Goal: Task Accomplishment & Management: Manage account settings

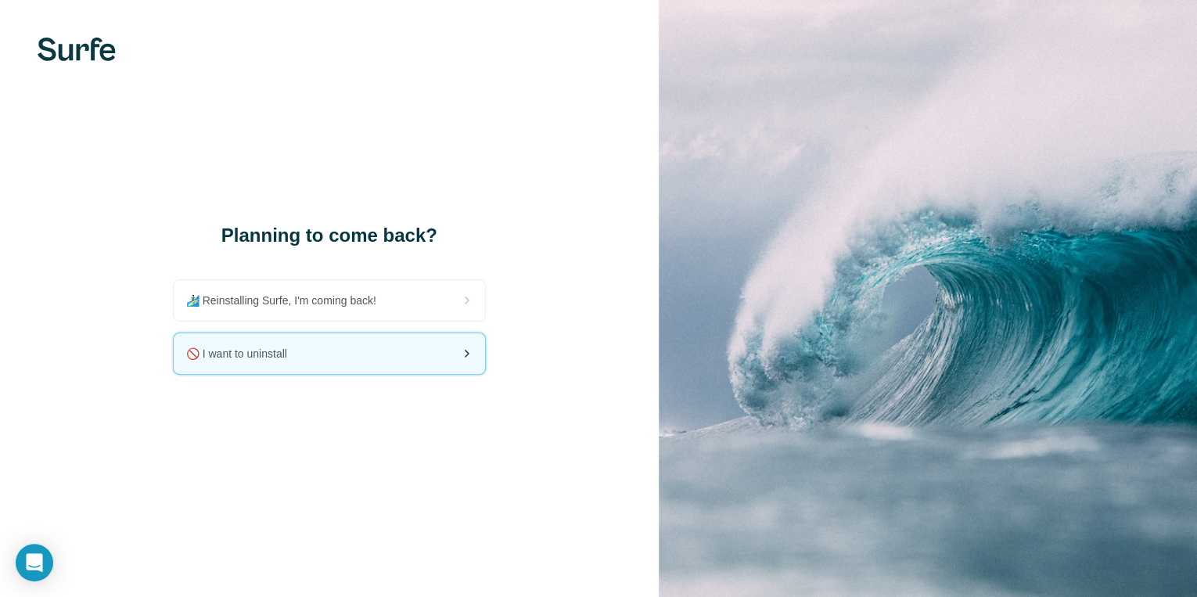
click at [274, 346] on span "🚫 I want to uninstall" at bounding box center [242, 354] width 113 height 16
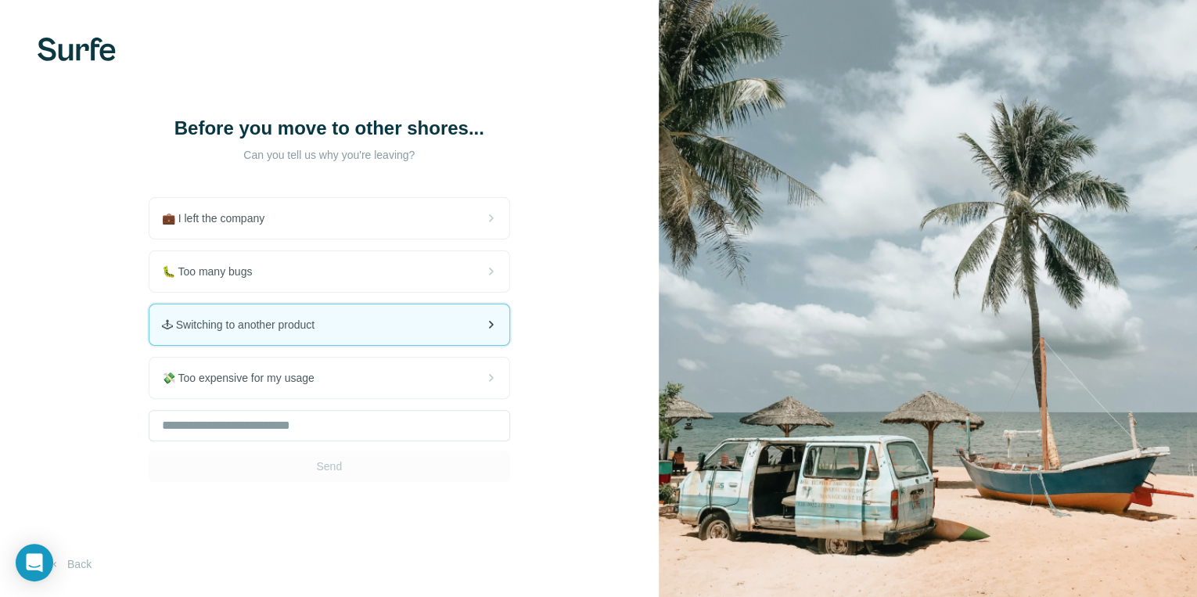
click at [401, 331] on div "🕹 Switching to another product" at bounding box center [329, 324] width 360 height 41
